Goal: Information Seeking & Learning: Check status

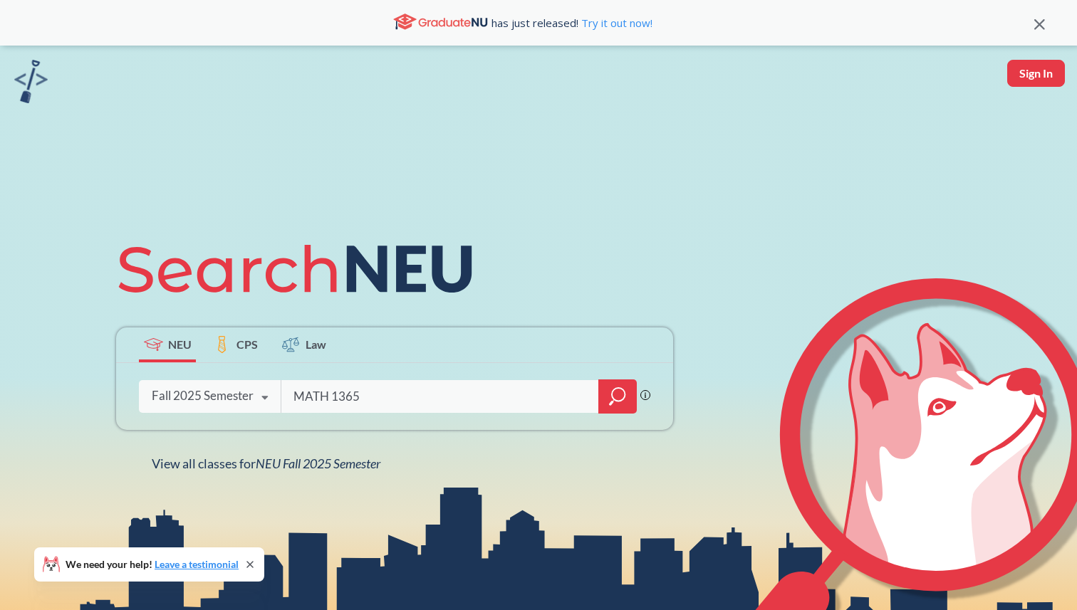
type input "MATH 1365"
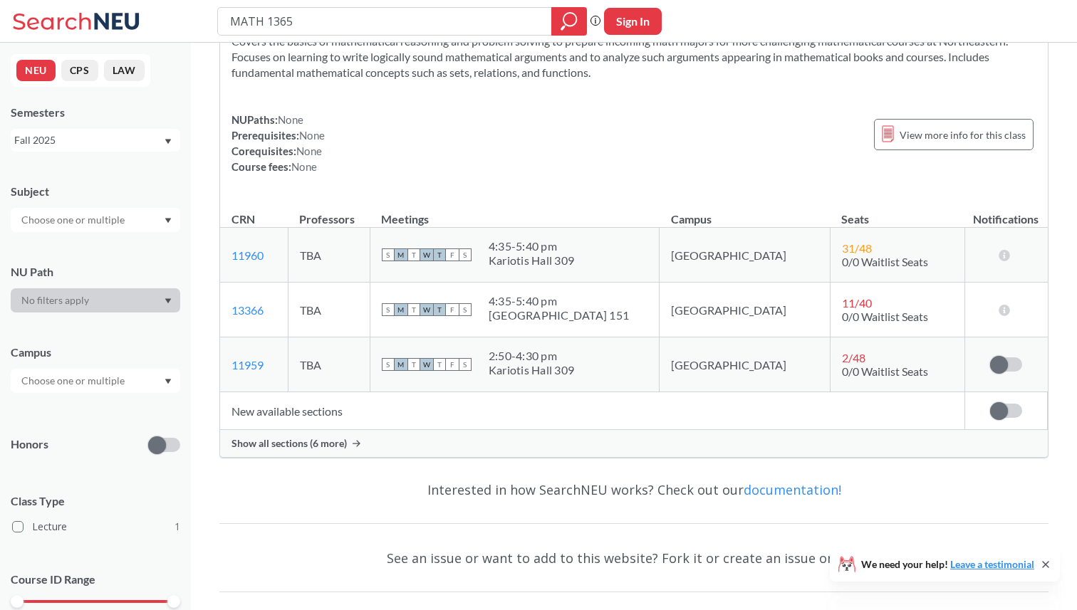
scroll to position [86, 0]
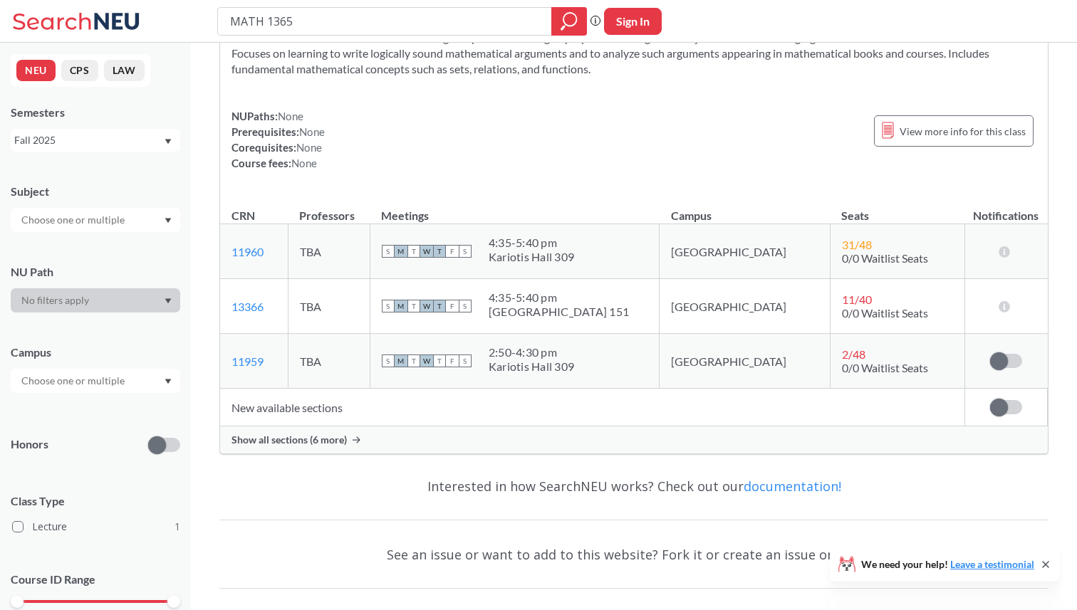
click at [1000, 405] on span at bounding box center [999, 408] width 18 height 18
click at [990, 400] on input "checkbox" at bounding box center [990, 400] width 0 height 0
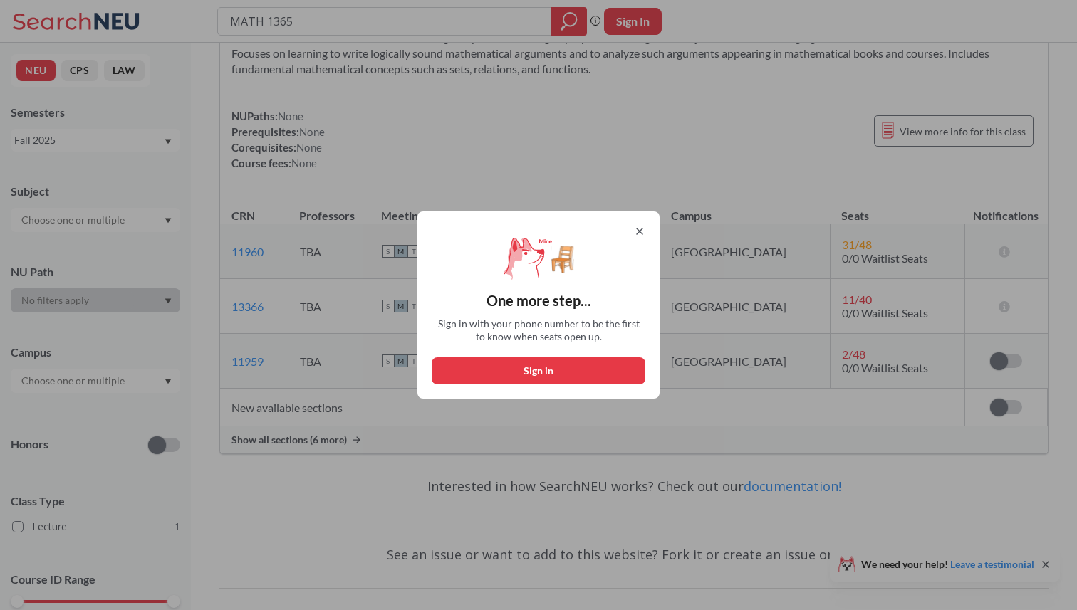
click at [571, 370] on button "Sign in" at bounding box center [539, 371] width 214 height 27
select select "US"
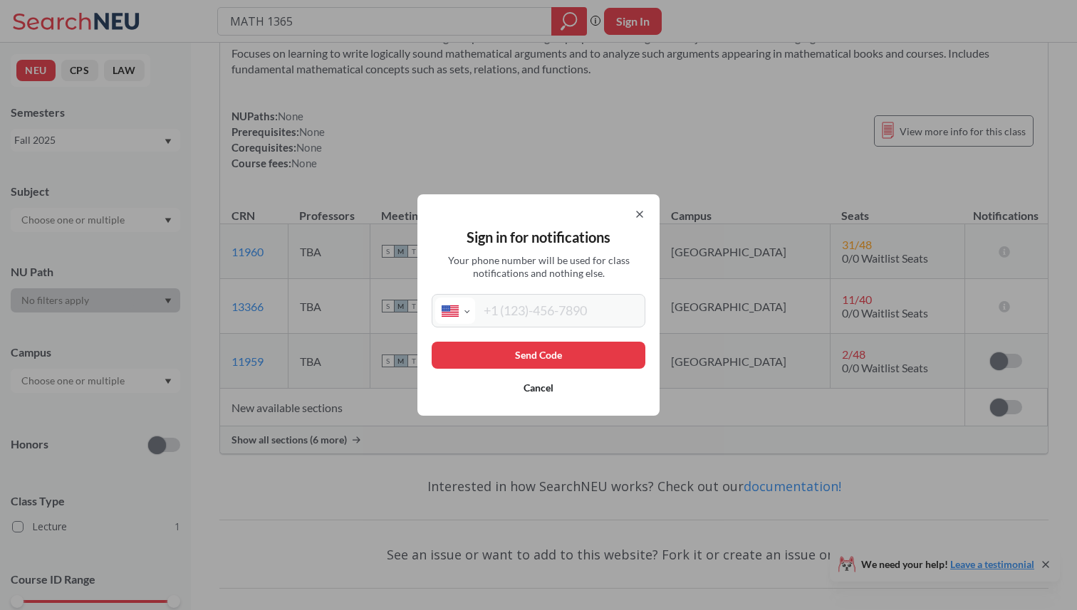
click at [533, 301] on input "tel" at bounding box center [558, 311] width 167 height 26
type input "[PHONE_NUMBER]"
click at [546, 358] on button "Send Code" at bounding box center [539, 355] width 214 height 27
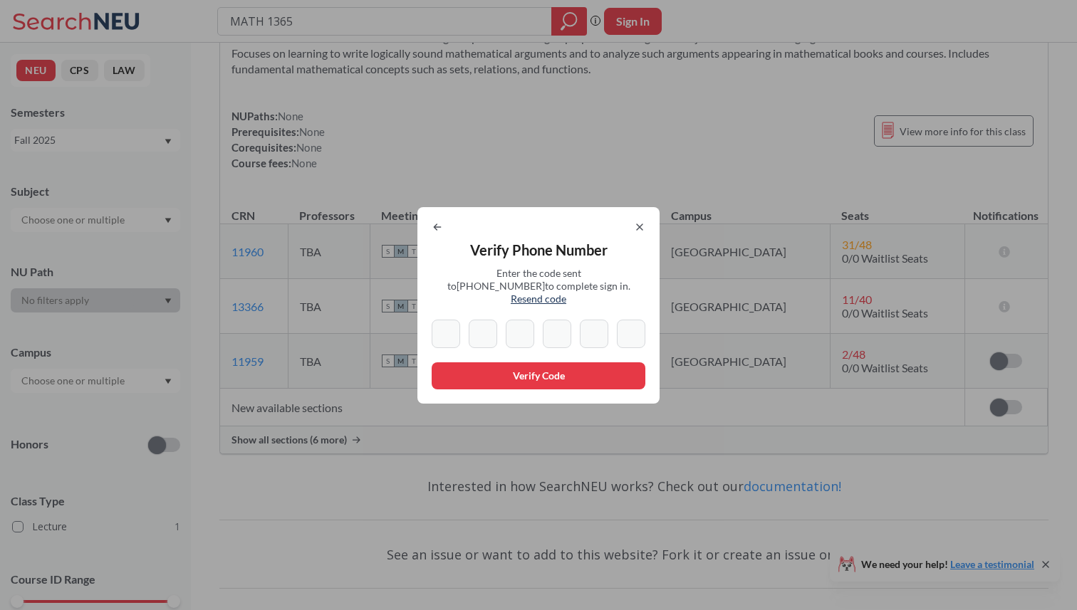
paste input "4"
type input "4"
paste input "4"
click at [484, 320] on input "4" at bounding box center [483, 334] width 28 height 28
type input "4"
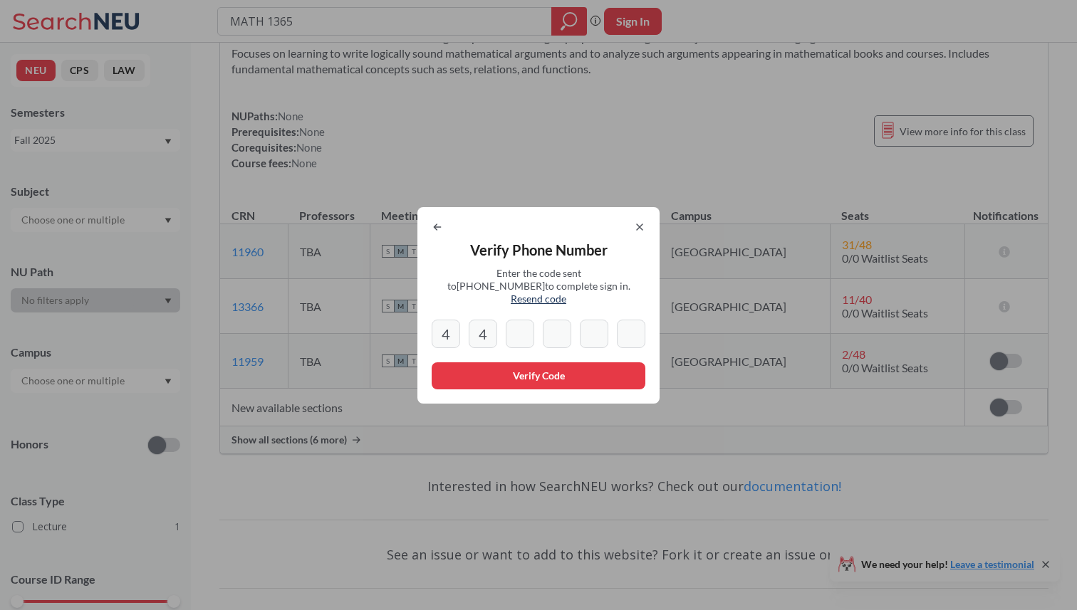
click at [463, 328] on div "4 4" at bounding box center [539, 334] width 214 height 28
click at [450, 328] on input "4" at bounding box center [446, 334] width 28 height 28
click at [643, 233] on icon at bounding box center [639, 227] width 11 height 11
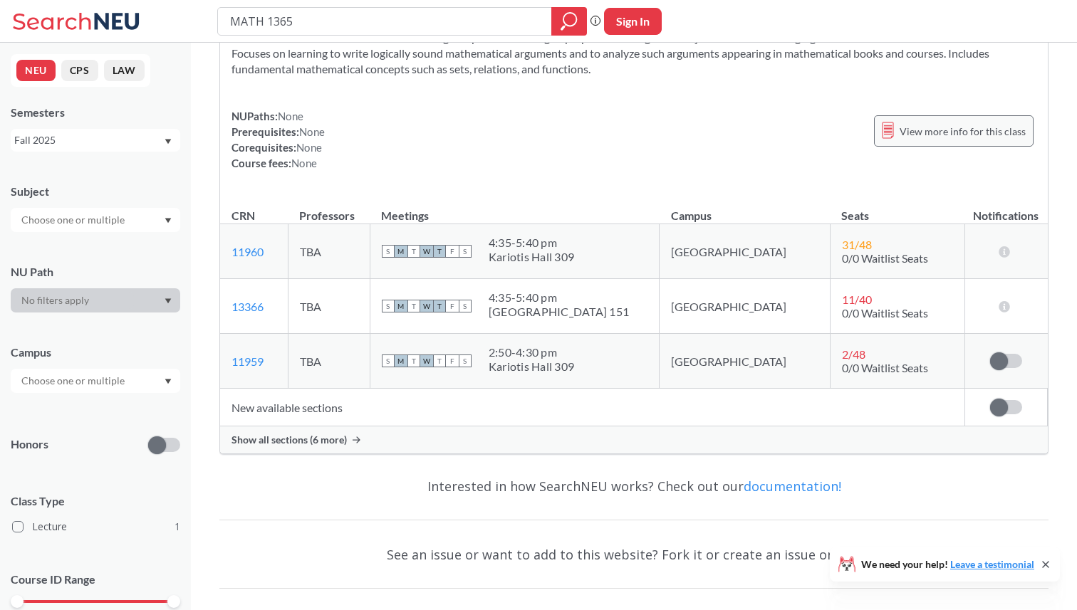
click at [938, 138] on span "View more info for this class" at bounding box center [963, 132] width 126 height 18
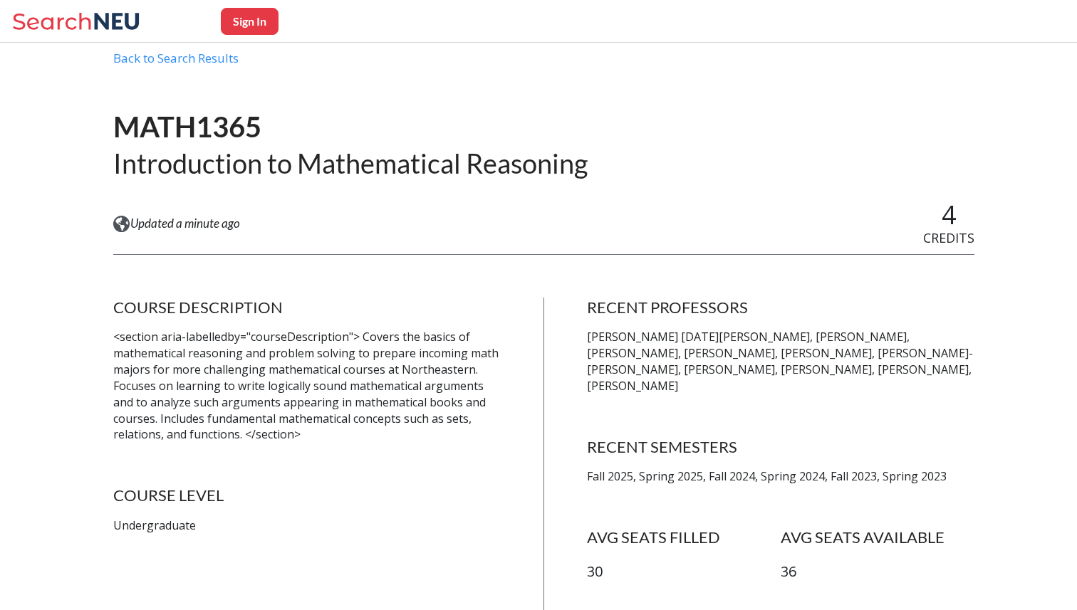
scroll to position [50, 0]
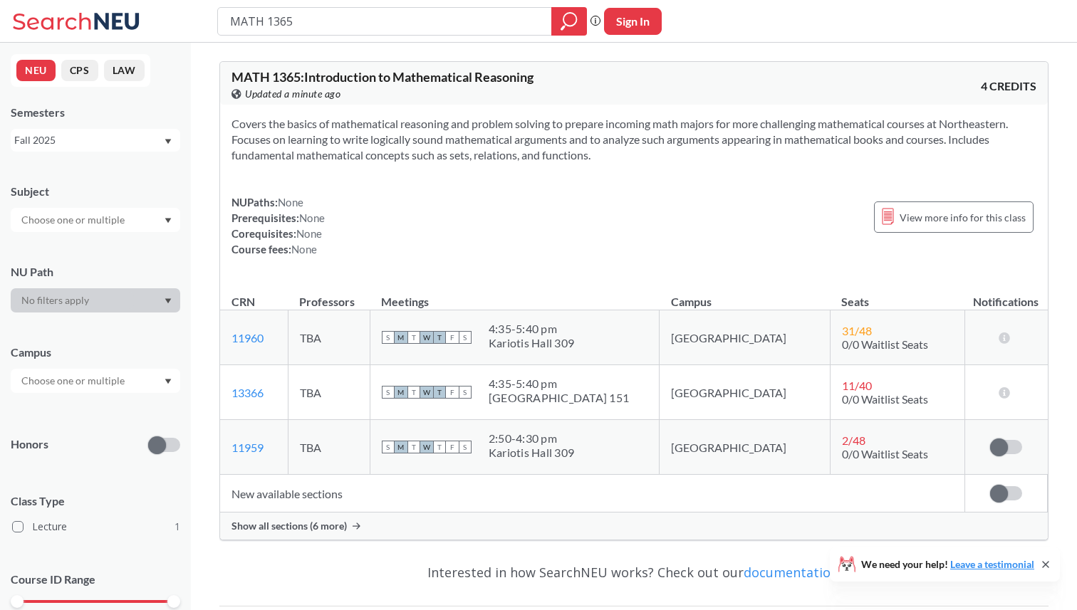
click at [864, 402] on span "0/0 Waitlist Seats" at bounding box center [885, 399] width 86 height 14
click at [1000, 496] on span at bounding box center [999, 494] width 18 height 18
click at [990, 487] on input "checkbox" at bounding box center [990, 487] width 0 height 0
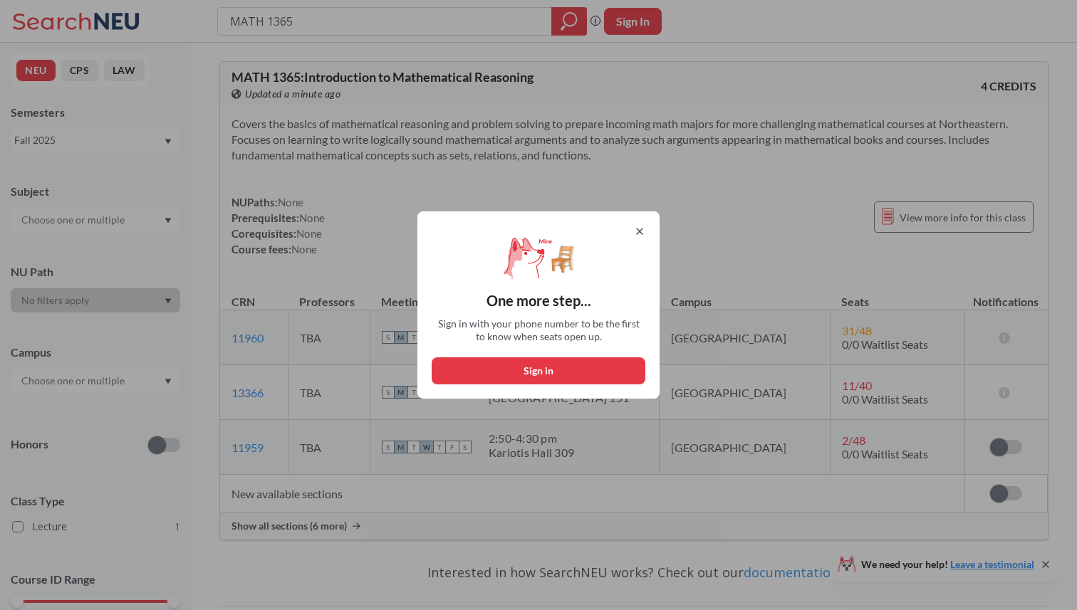
click at [573, 353] on div "One more step... Sign in with your phone number to be the first to know when se…" at bounding box center [538, 305] width 242 height 187
click at [573, 364] on button "Sign in" at bounding box center [539, 371] width 214 height 27
select select "US"
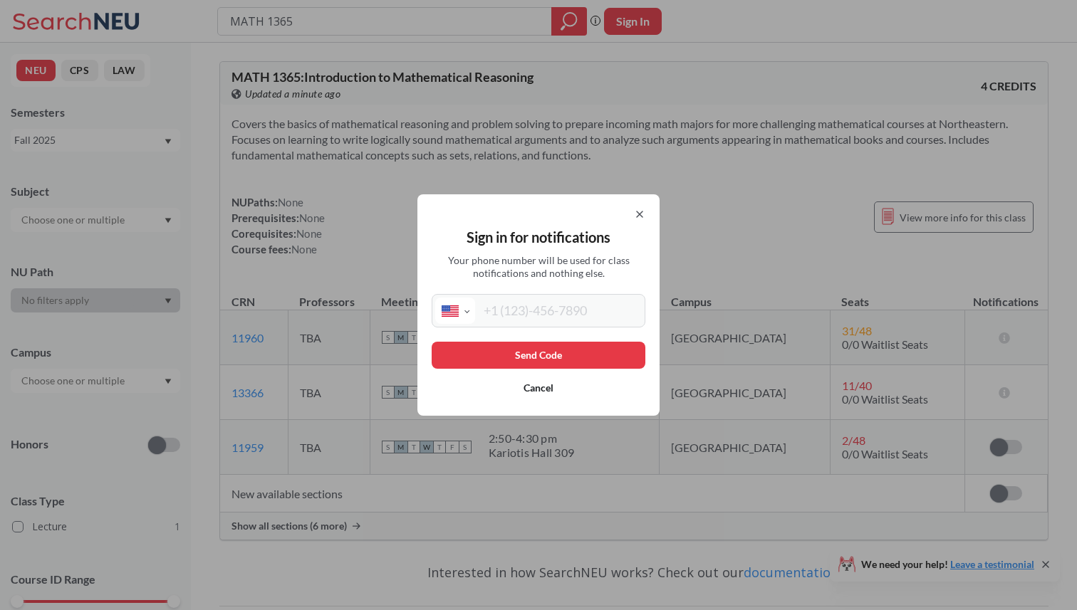
click at [563, 318] on input "tel" at bounding box center [558, 311] width 167 height 26
type input "[PHONE_NUMBER]"
click at [556, 358] on button "Send Code" at bounding box center [539, 355] width 214 height 27
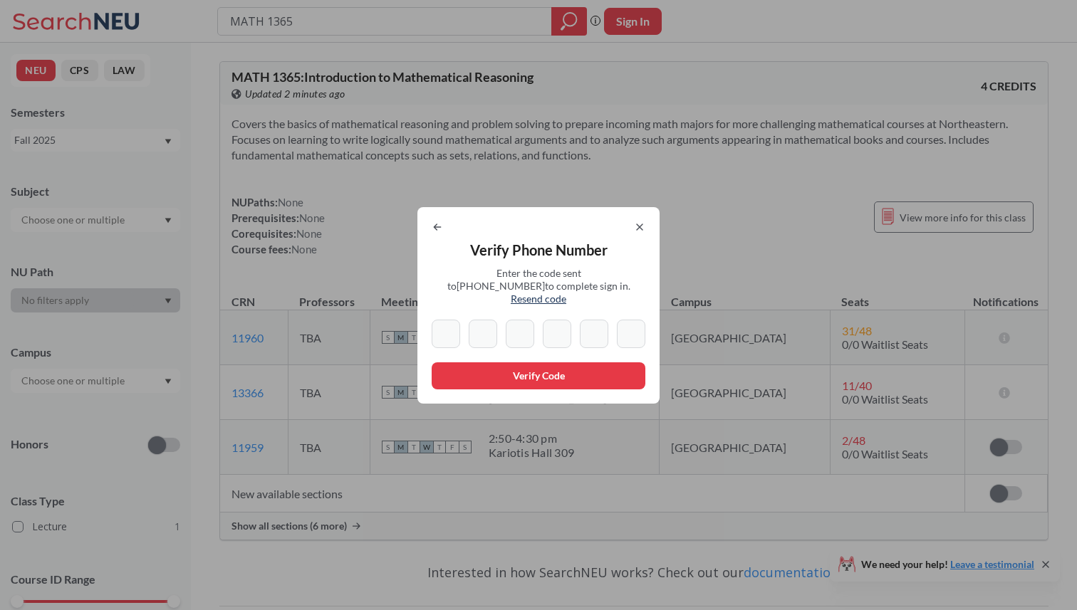
paste input "4"
type input "4"
paste input "4"
type input "4"
paste input "4"
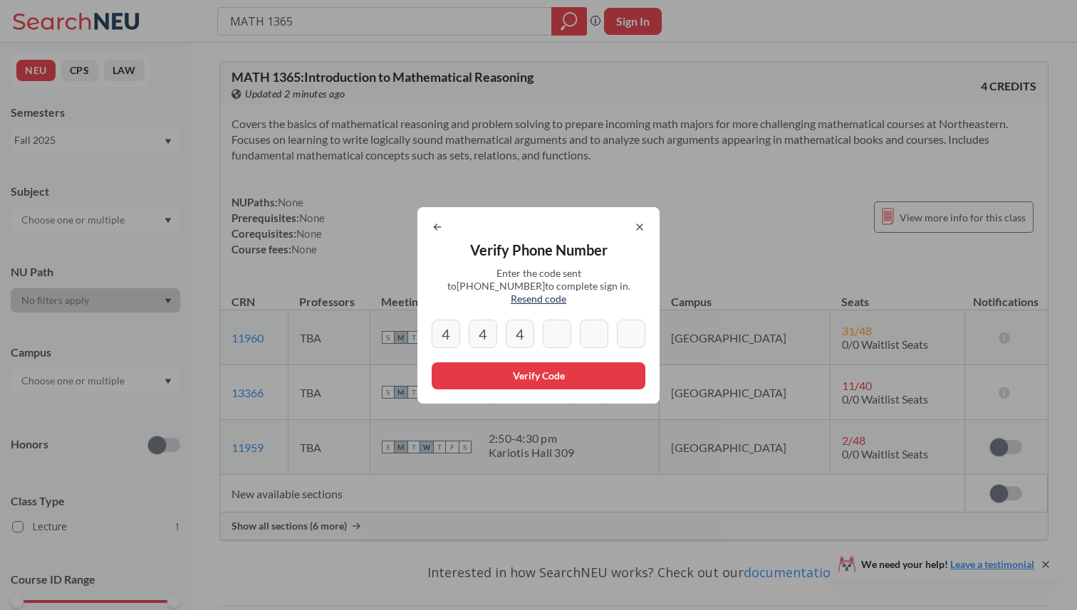
click at [529, 330] on input "4" at bounding box center [520, 334] width 28 height 28
type input "4"
click at [433, 228] on icon at bounding box center [437, 227] width 11 height 11
select select "US"
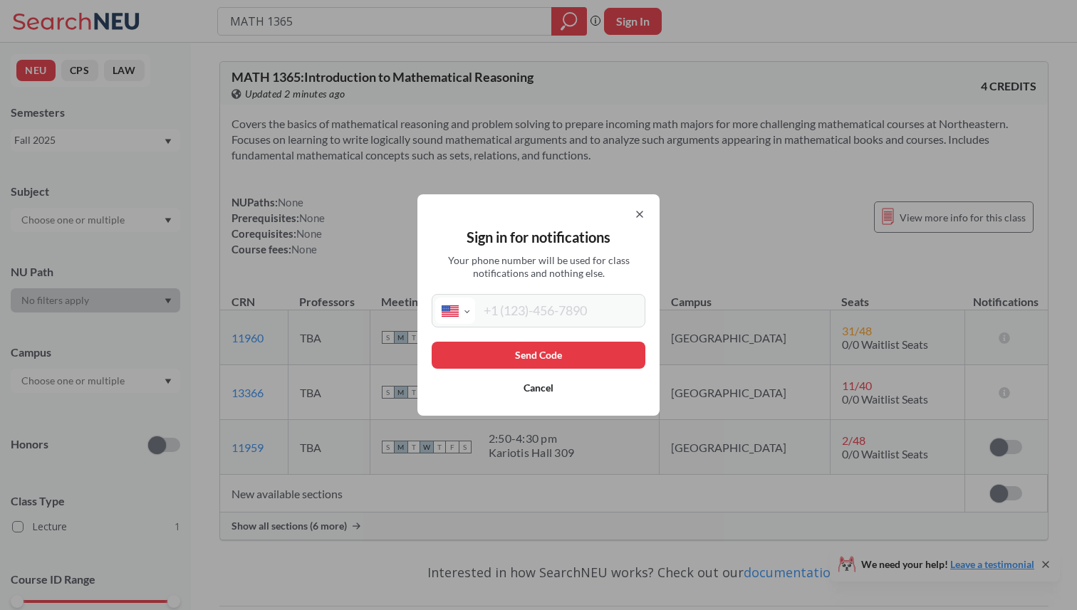
click at [534, 304] on input "tel" at bounding box center [558, 311] width 167 height 26
paste input "(484) 526"
type input "(484) 526"
drag, startPoint x: 534, startPoint y: 353, endPoint x: 548, endPoint y: 302, distance: 52.4
click at [548, 302] on div "Sign in for notifications Your phone number will be used for class notification…" at bounding box center [538, 305] width 242 height 222
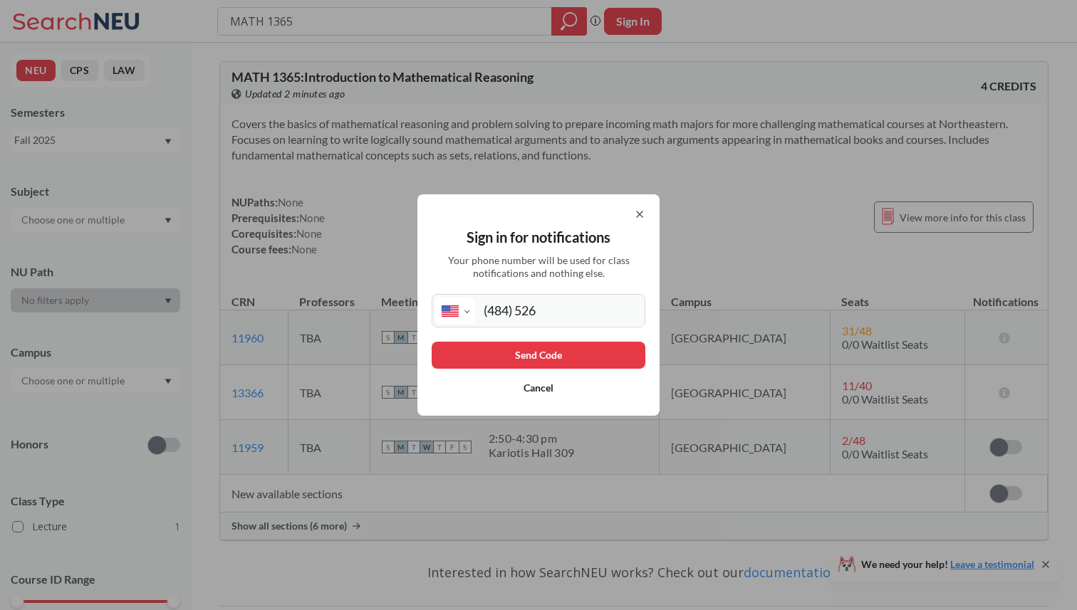
drag, startPoint x: 548, startPoint y: 302, endPoint x: 472, endPoint y: 302, distance: 76.2
click at [473, 302] on div "International [GEOGRAPHIC_DATA] [GEOGRAPHIC_DATA] [GEOGRAPHIC_DATA] [GEOGRAPHIC…" at bounding box center [539, 310] width 214 height 33
click at [637, 212] on icon at bounding box center [640, 215] width 6 height 6
